Goal: Information Seeking & Learning: Learn about a topic

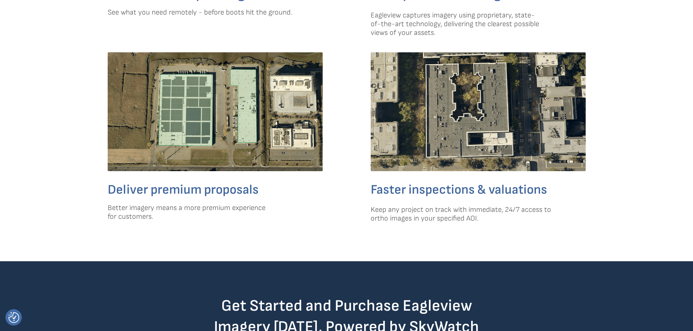
scroll to position [837, 0]
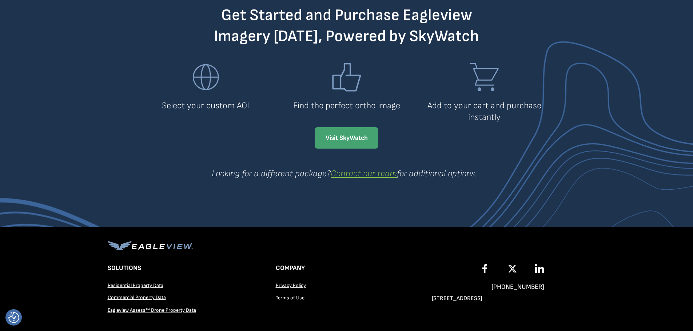
click at [359, 137] on strong "Visit SkyWatch" at bounding box center [347, 138] width 42 height 8
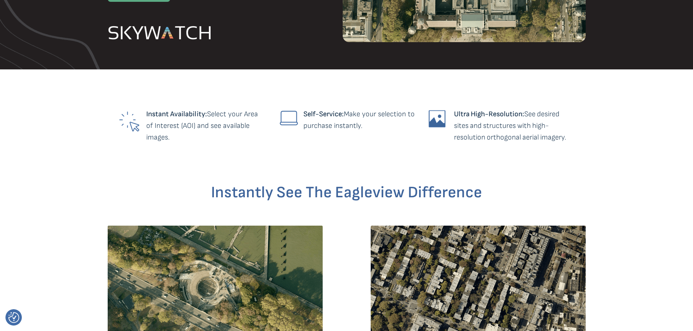
scroll to position [0, 0]
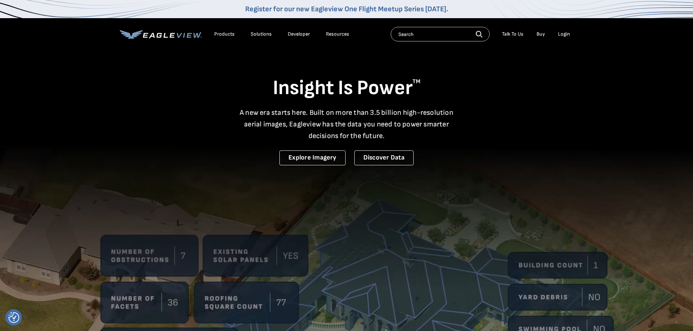
click at [330, 32] on div "Resources" at bounding box center [337, 34] width 23 height 7
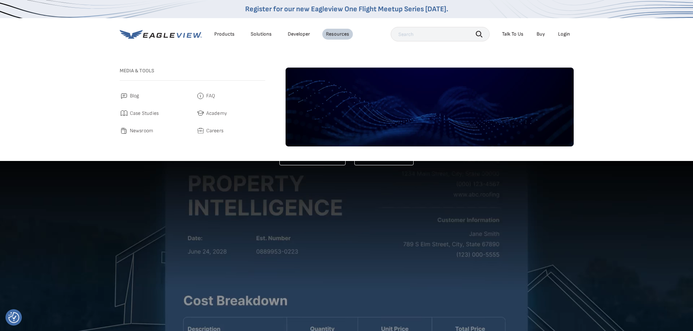
click at [137, 95] on span "Blog" at bounding box center [134, 96] width 9 height 9
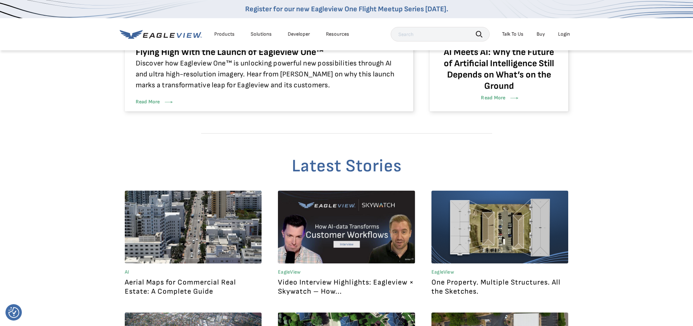
scroll to position [364, 0]
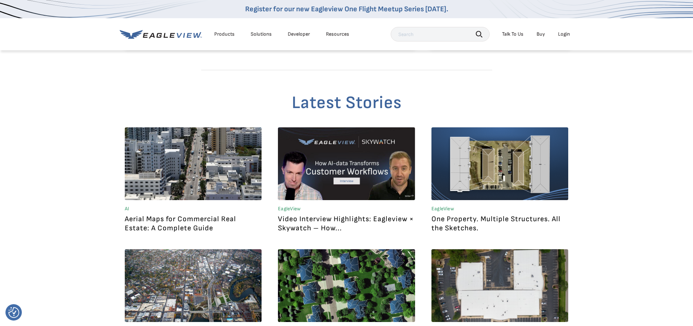
click at [384, 159] on link at bounding box center [346, 163] width 137 height 73
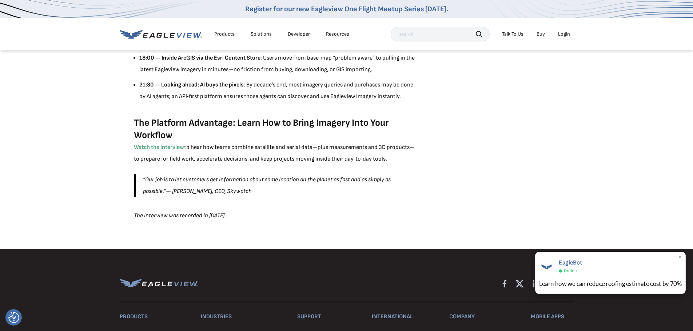
click at [682, 257] on div "EagleBot Online Learn how we can reduce roofing estimate cost by 70% ×" at bounding box center [610, 273] width 151 height 42
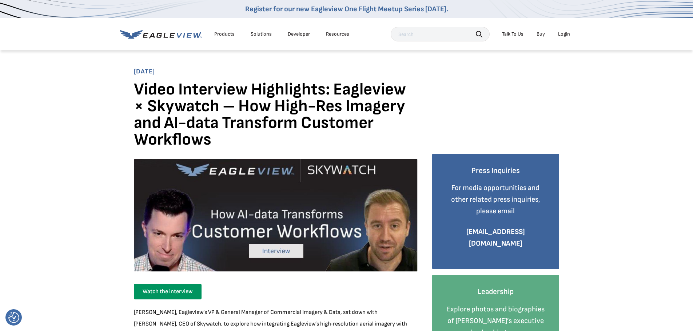
click at [216, 33] on div "Products" at bounding box center [224, 34] width 20 height 7
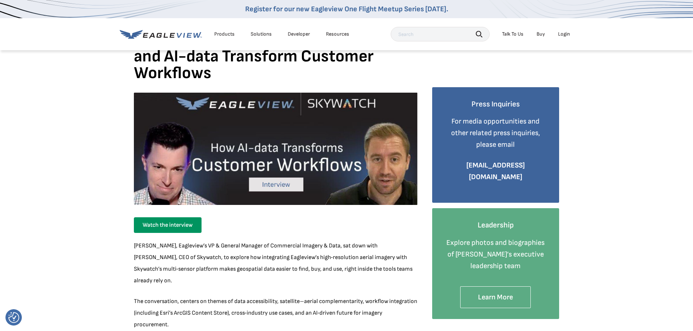
scroll to position [73, 0]
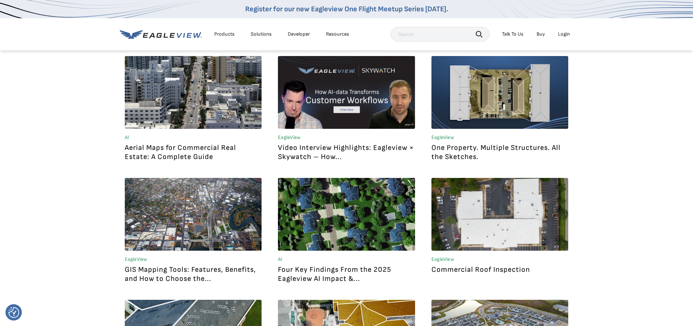
scroll to position [217, 0]
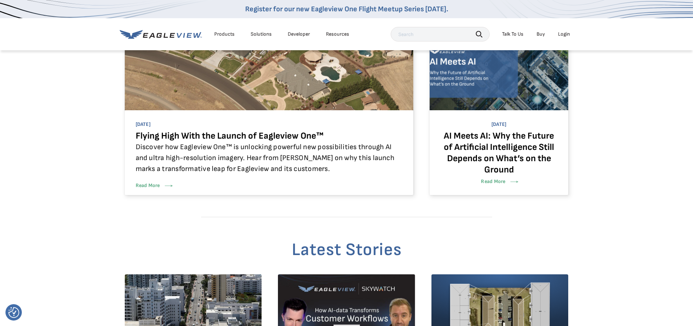
click at [411, 37] on input "text" at bounding box center [440, 34] width 99 height 15
type input "skywatch"
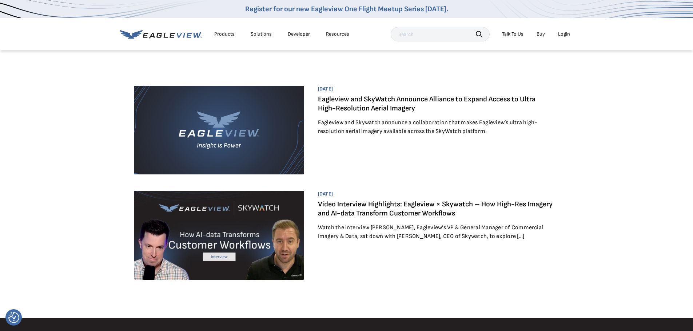
click at [362, 103] on link "Eagleview and SkyWatch Announce Alliance to Expand Access to Ultra High-Resolut…" at bounding box center [426, 104] width 217 height 18
